Goal: Task Accomplishment & Management: Manage account settings

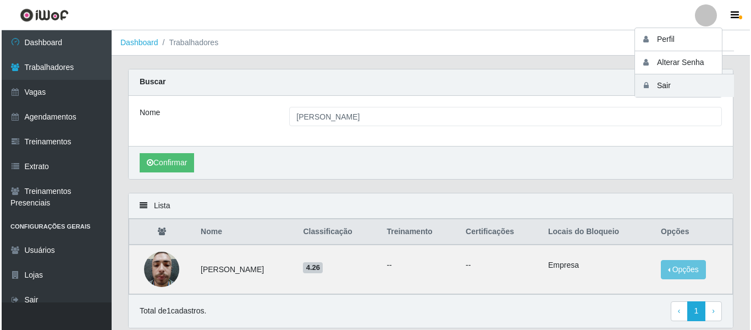
scroll to position [10, 0]
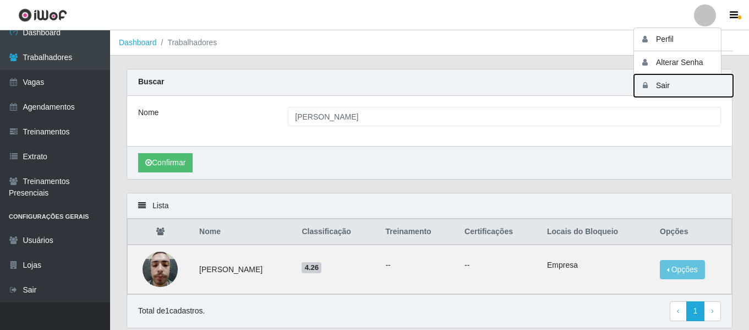
click at [684, 84] on button "Sair" at bounding box center [683, 85] width 99 height 23
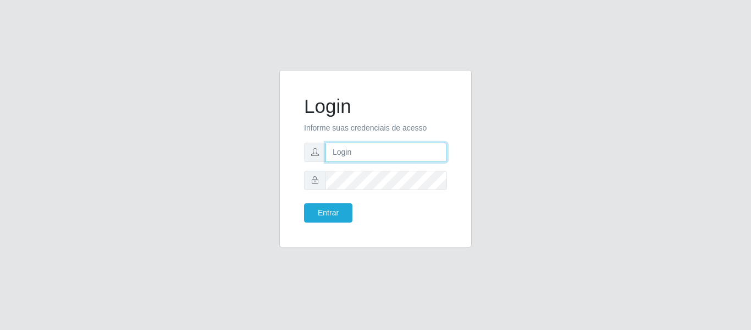
type input "camila@idealiwof"
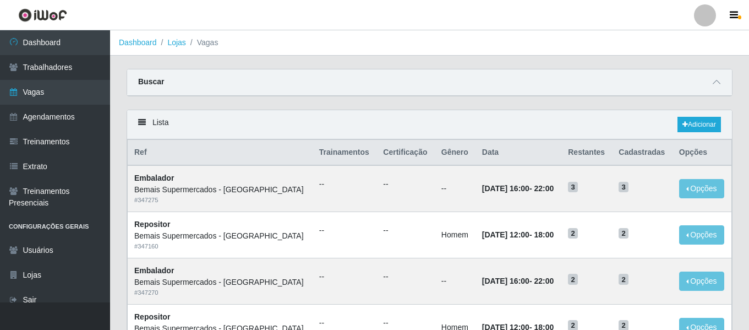
click at [701, 17] on div at bounding box center [705, 15] width 22 height 22
